Goal: Browse casually

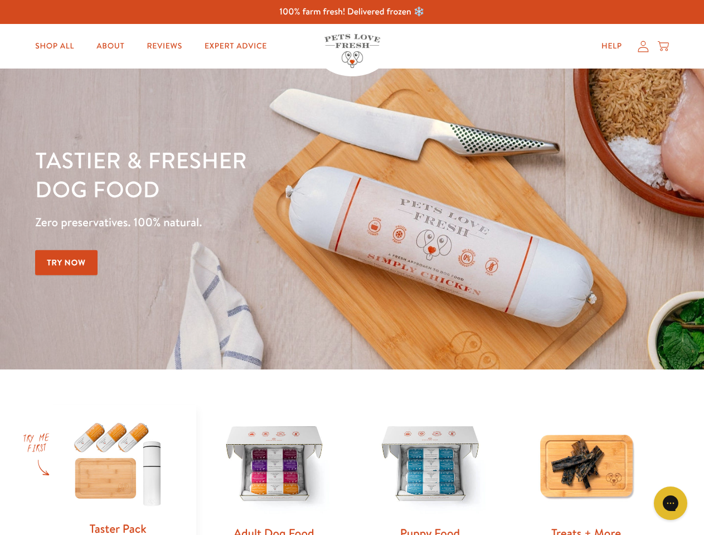
click at [352, 268] on div "Tastier & fresher dog food Zero preservatives. 100% natural. Try Now" at bounding box center [246, 218] width 423 height 147
click at [671, 503] on icon "Gorgias live chat" at bounding box center [670, 503] width 11 height 11
